Goal: Task Accomplishment & Management: Complete application form

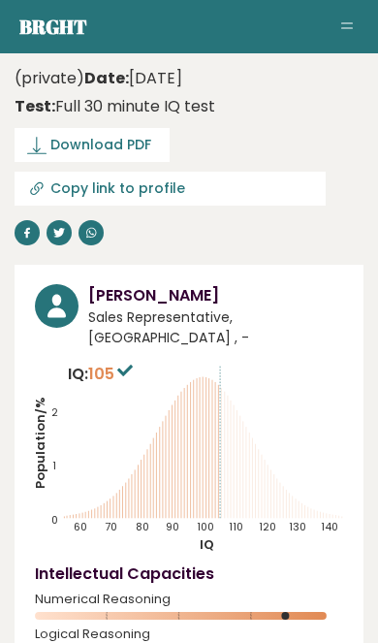
click at [146, 143] on span "Download PDF" at bounding box center [100, 145] width 101 height 20
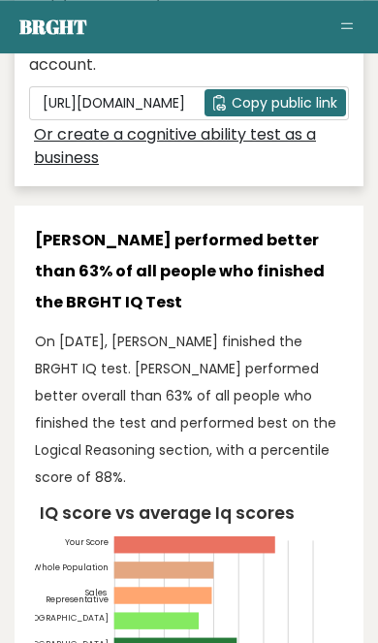
scroll to position [1193, 0]
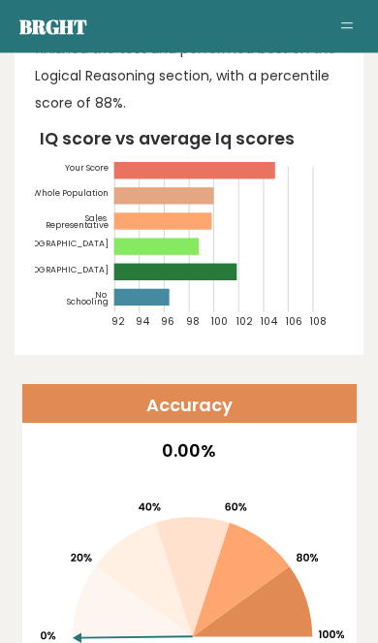
click at [165, 289] on rect at bounding box center [141, 297] width 55 height 16
click at [140, 289] on rect at bounding box center [141, 297] width 55 height 16
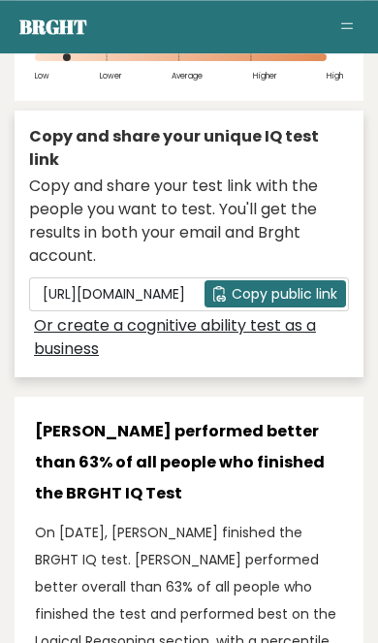
scroll to position [583, 0]
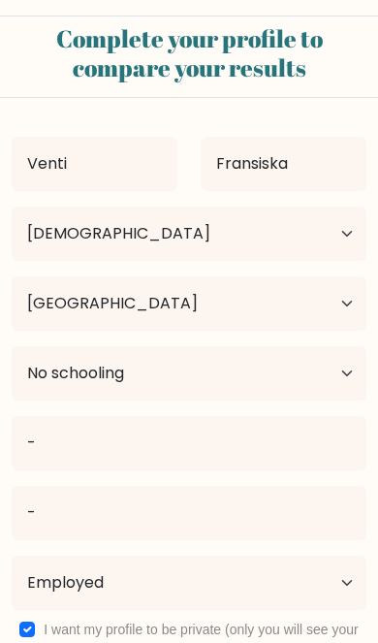
select select "25_34"
select select "ID"
select select "no_schooling"
select select "employed"
select select "25_34"
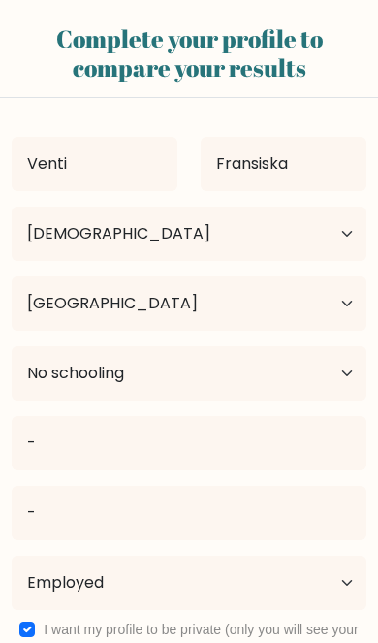
select select "ID"
select select "no_schooling"
select select "employed"
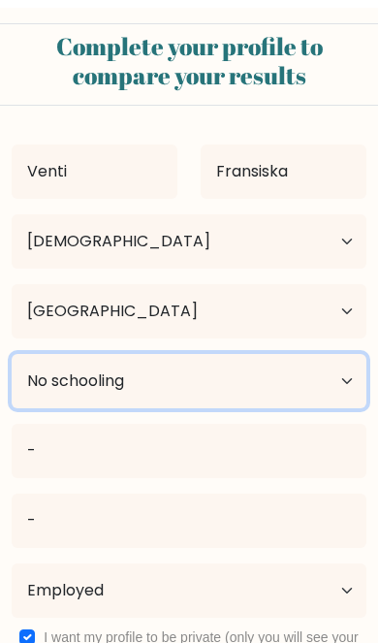
click at [328, 374] on select "Highest education level No schooling Primary Lower Secondary Upper Secondary Oc…" at bounding box center [189, 373] width 355 height 54
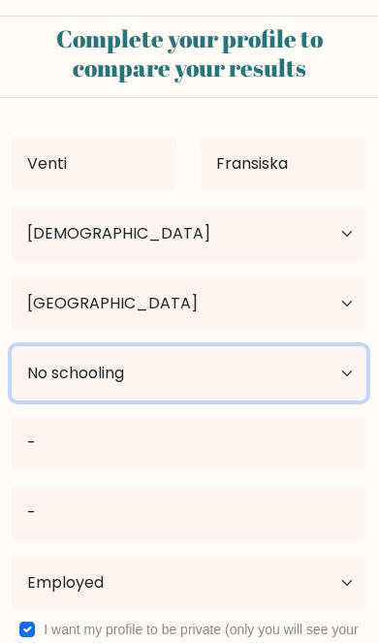
select select "upper_secondary"
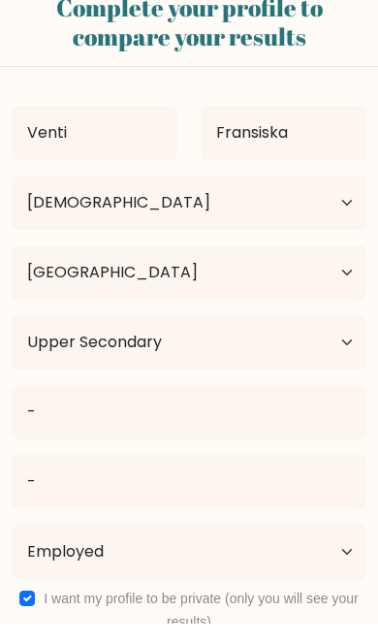
scroll to position [2, 0]
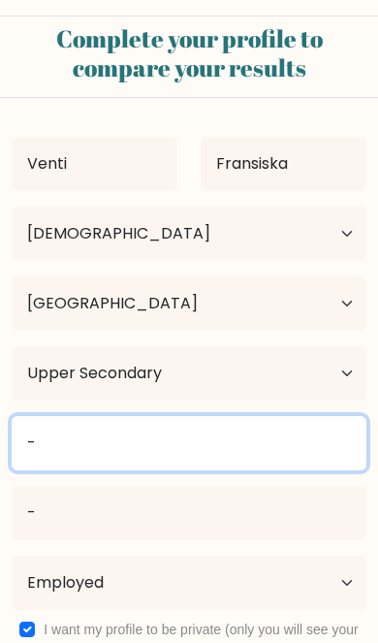
click at [315, 453] on input "-" at bounding box center [189, 443] width 355 height 54
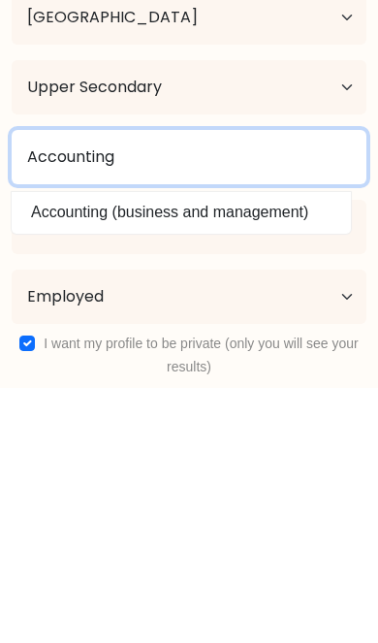
type input "Accounting"
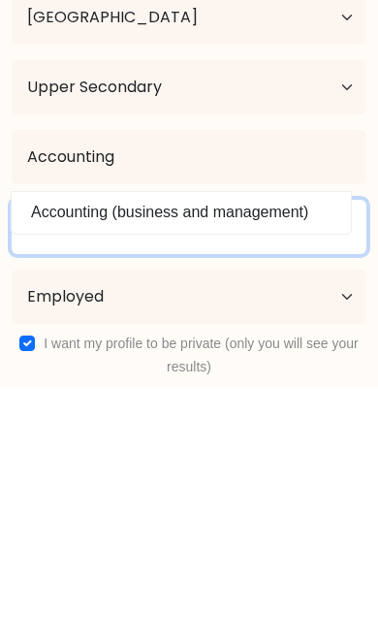
click at [288, 455] on input "-" at bounding box center [189, 482] width 355 height 54
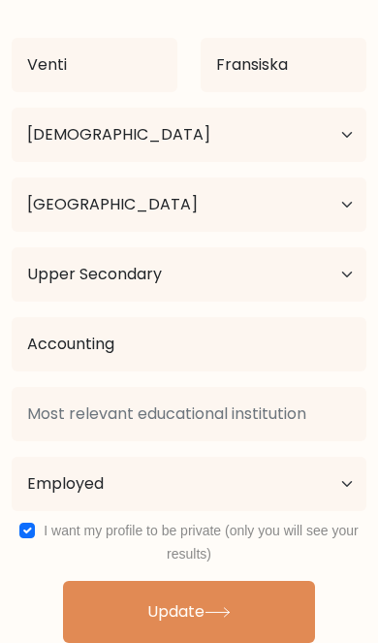
scroll to position [112, 0]
click at [263, 612] on button "Update" at bounding box center [189, 612] width 252 height 62
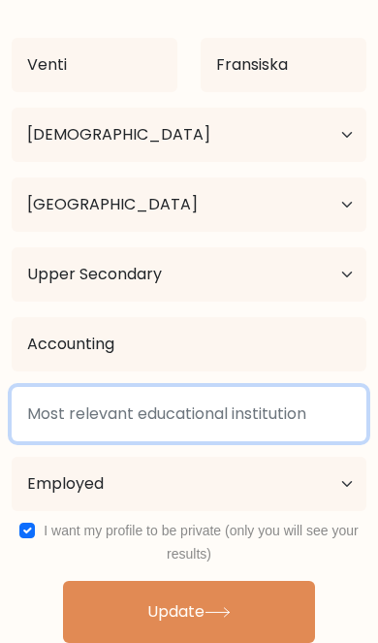
click at [53, 407] on input at bounding box center [189, 414] width 355 height 54
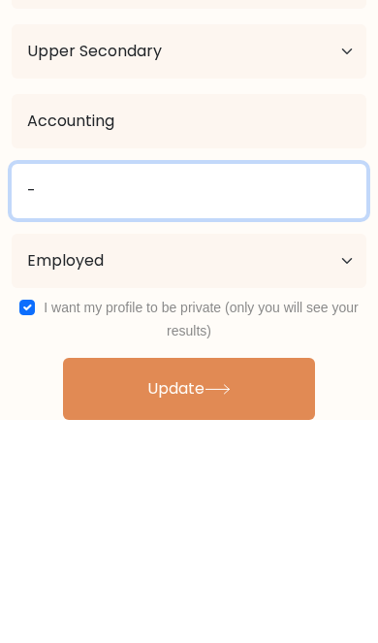
type input "-"
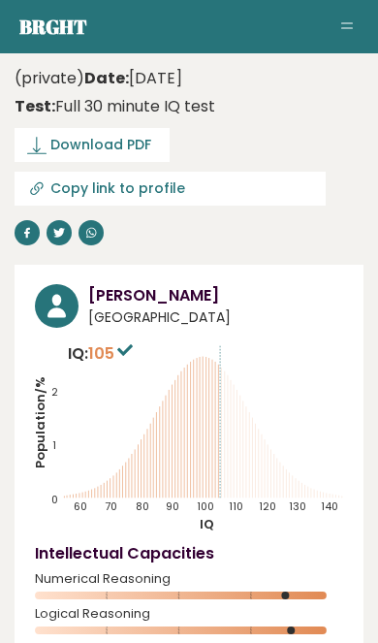
click at [130, 143] on span "Download PDF" at bounding box center [100, 145] width 101 height 20
click at [141, 190] on input "Copy link to profile" at bounding box center [182, 188] width 264 height 16
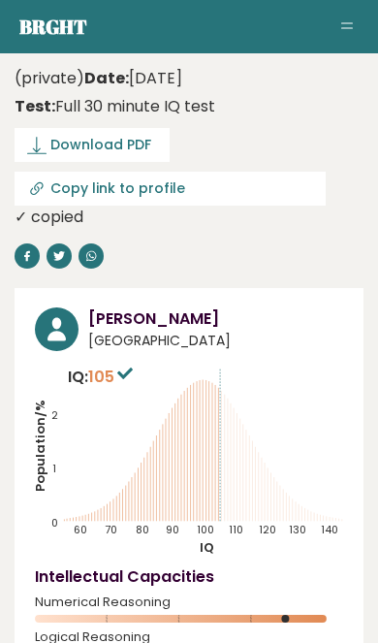
type input "[URL][DOMAIN_NAME]"
